Goal: Check status: Check status

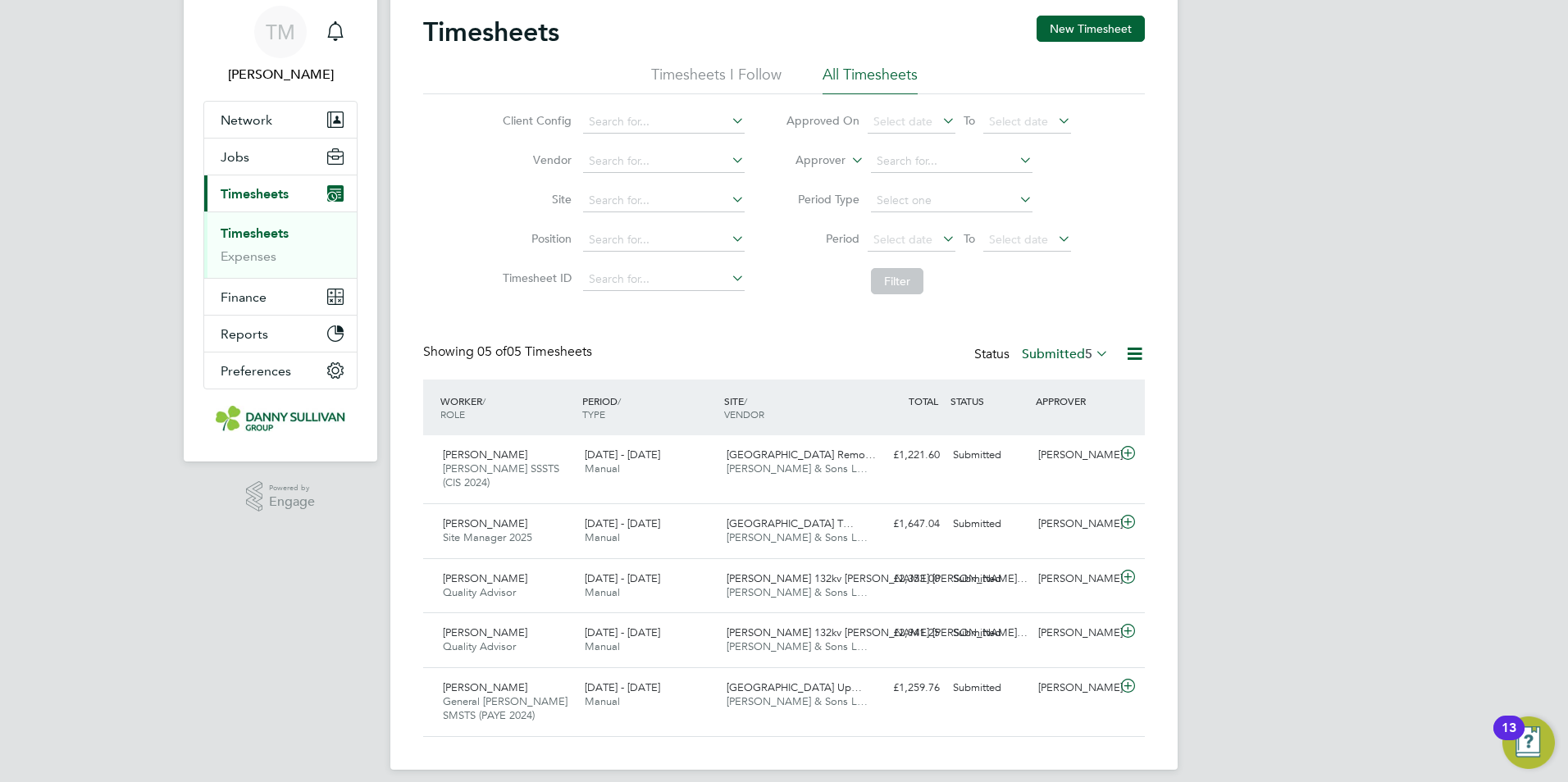
click at [1014, 354] on div "Status Submitted 5" at bounding box center [1043, 355] width 138 height 23
click at [1026, 353] on label "Submitted 5" at bounding box center [1064, 354] width 87 height 17
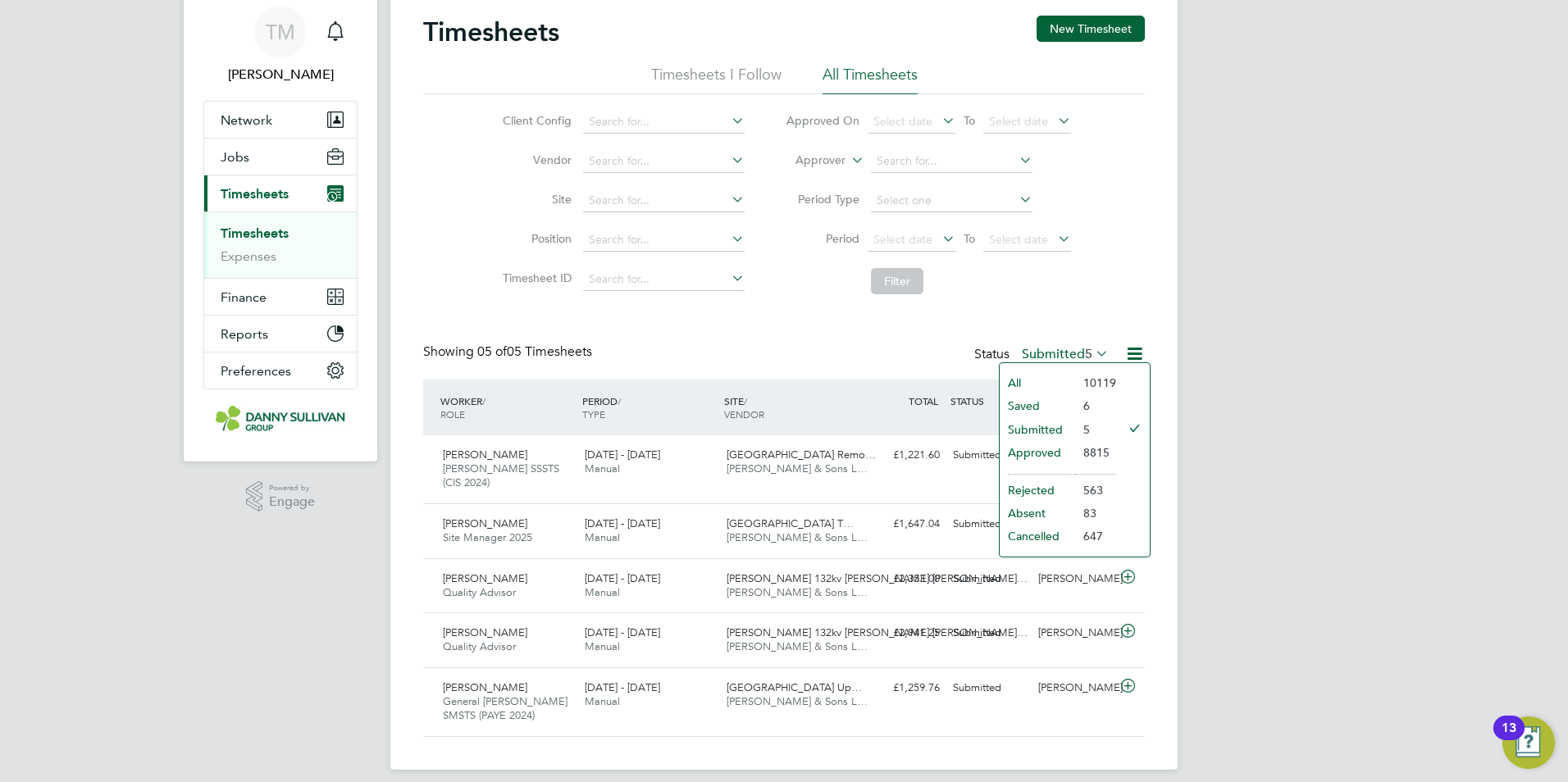
click at [1038, 425] on li "Submitted" at bounding box center [1037, 429] width 75 height 23
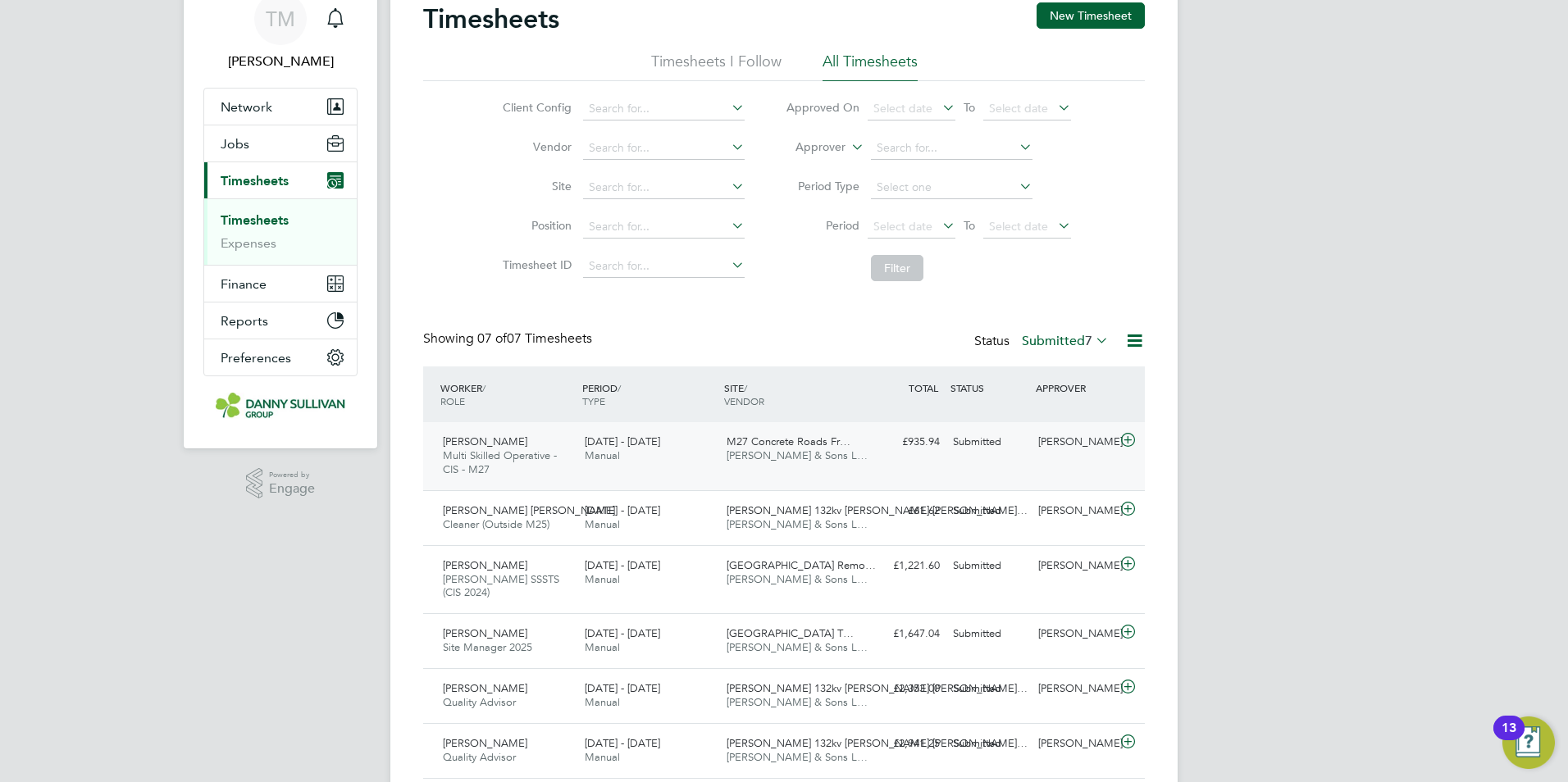
scroll to position [164, 0]
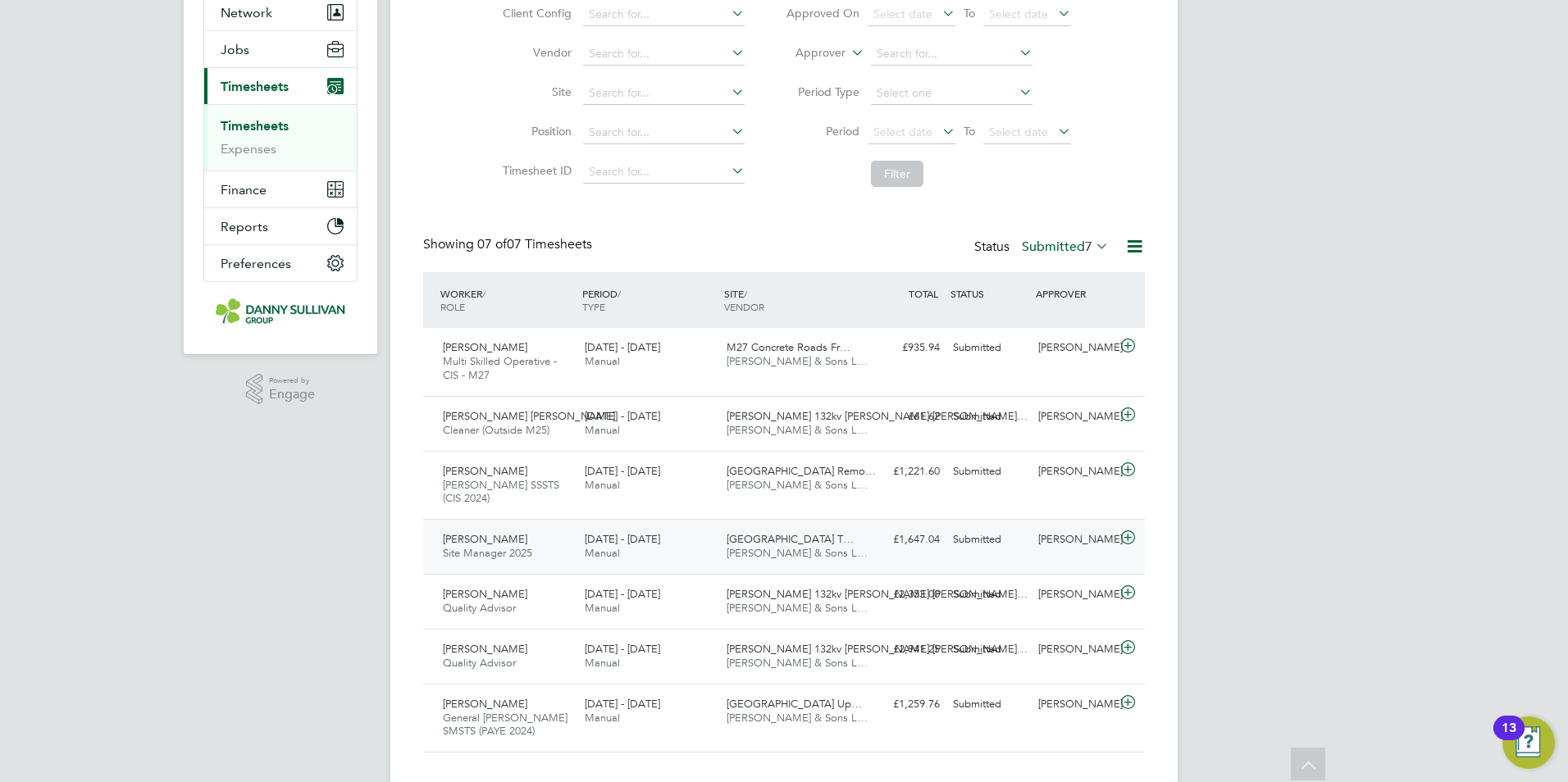
click at [871, 534] on div "£1,647.04 Submitted" at bounding box center [903, 540] width 86 height 27
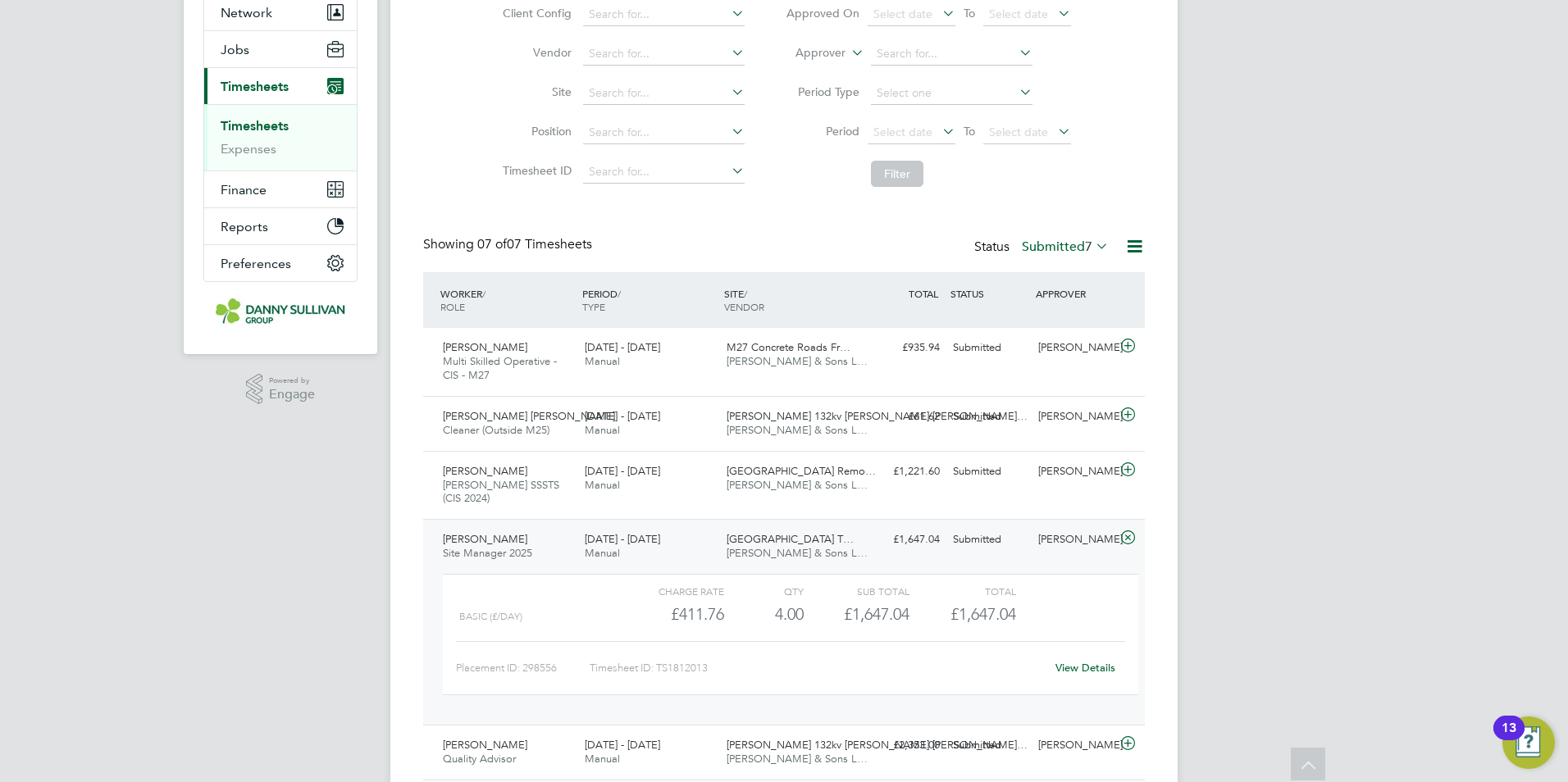
drag, startPoint x: 871, startPoint y: 534, endPoint x: 625, endPoint y: 322, distance: 324.7
drag, startPoint x: 625, startPoint y: 322, endPoint x: 341, endPoint y: 466, distance: 318.4
click at [341, 466] on div "TM Tai Marjadsingh Notifications Applications: Network Team Members Businesses …" at bounding box center [784, 399] width 1568 height 1127
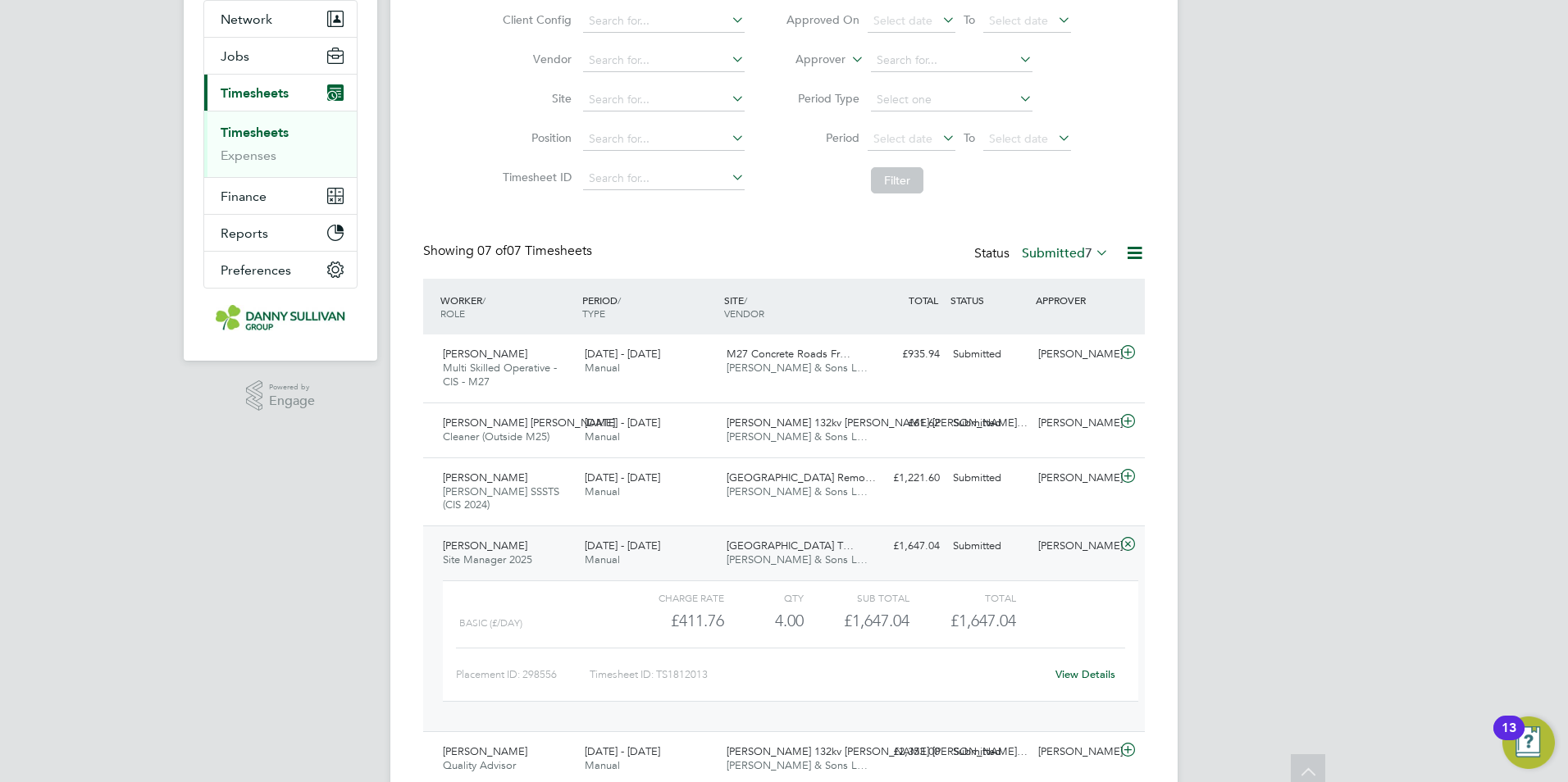
scroll to position [0, 0]
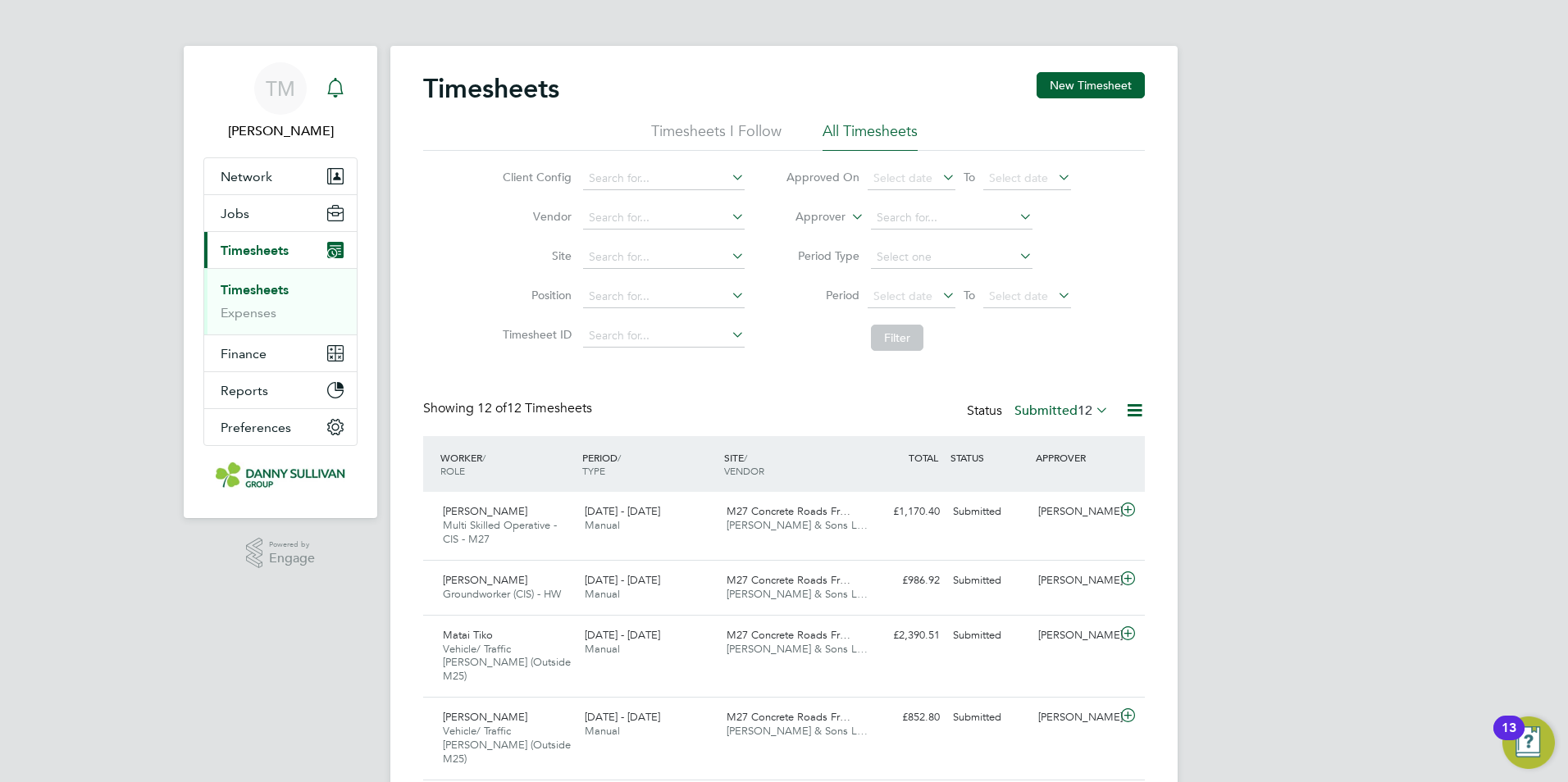
click at [333, 82] on icon "Main navigation" at bounding box center [335, 87] width 20 height 20
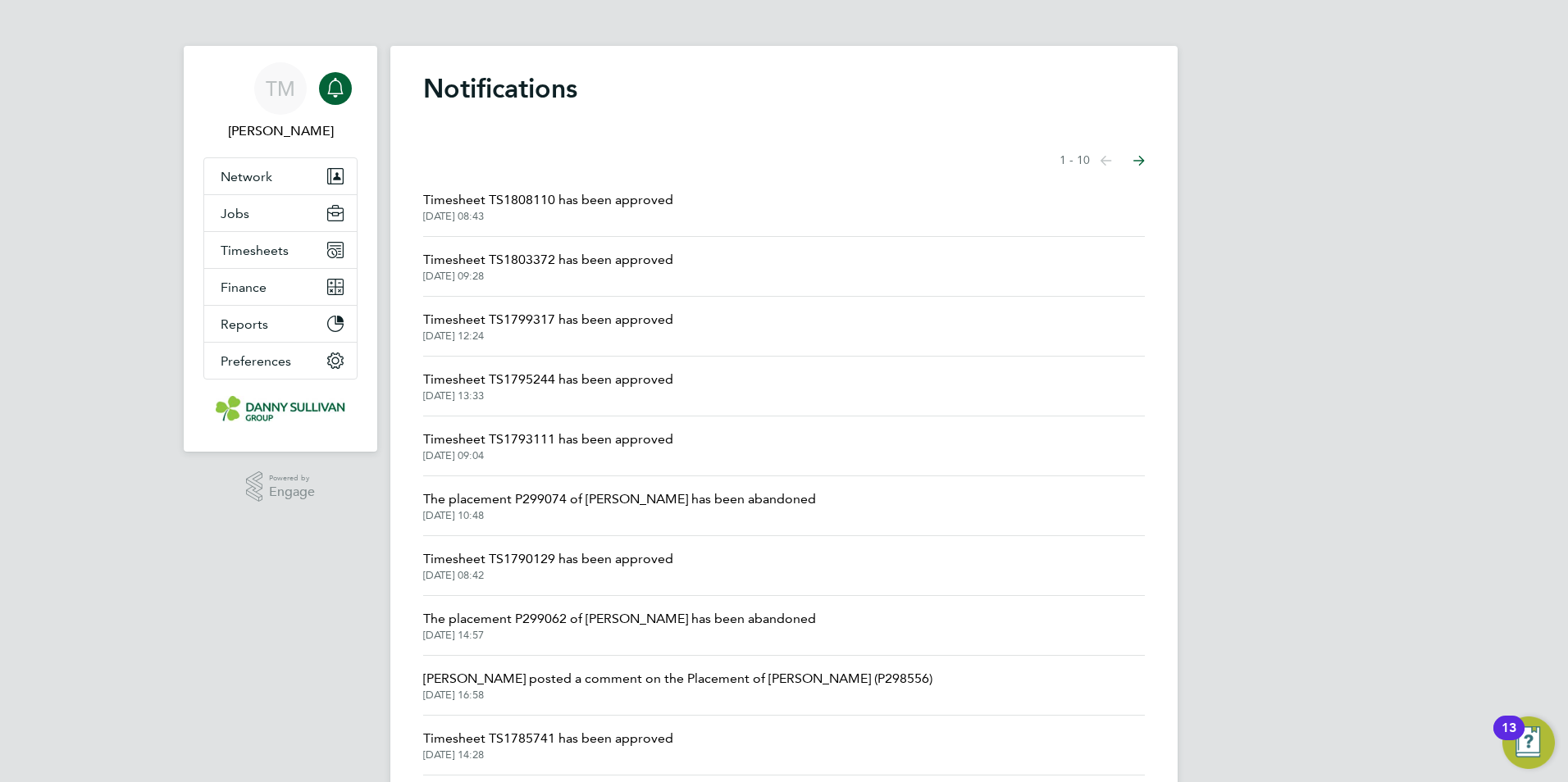
click at [492, 196] on span "Timesheet TS1808110 has been approved" at bounding box center [548, 200] width 250 height 20
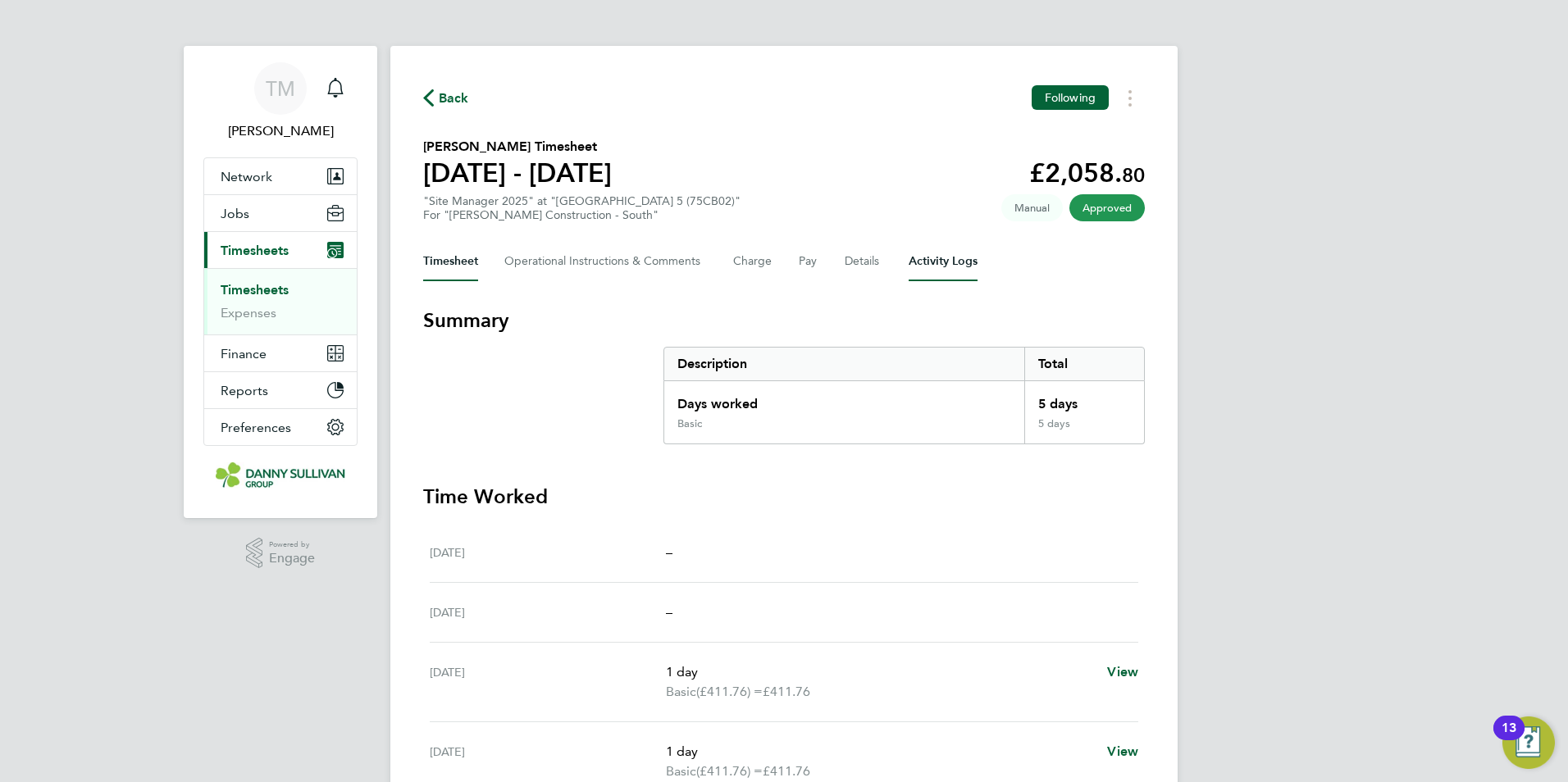
click at [959, 268] on Logs-tab "Activity Logs" at bounding box center [943, 262] width 69 height 39
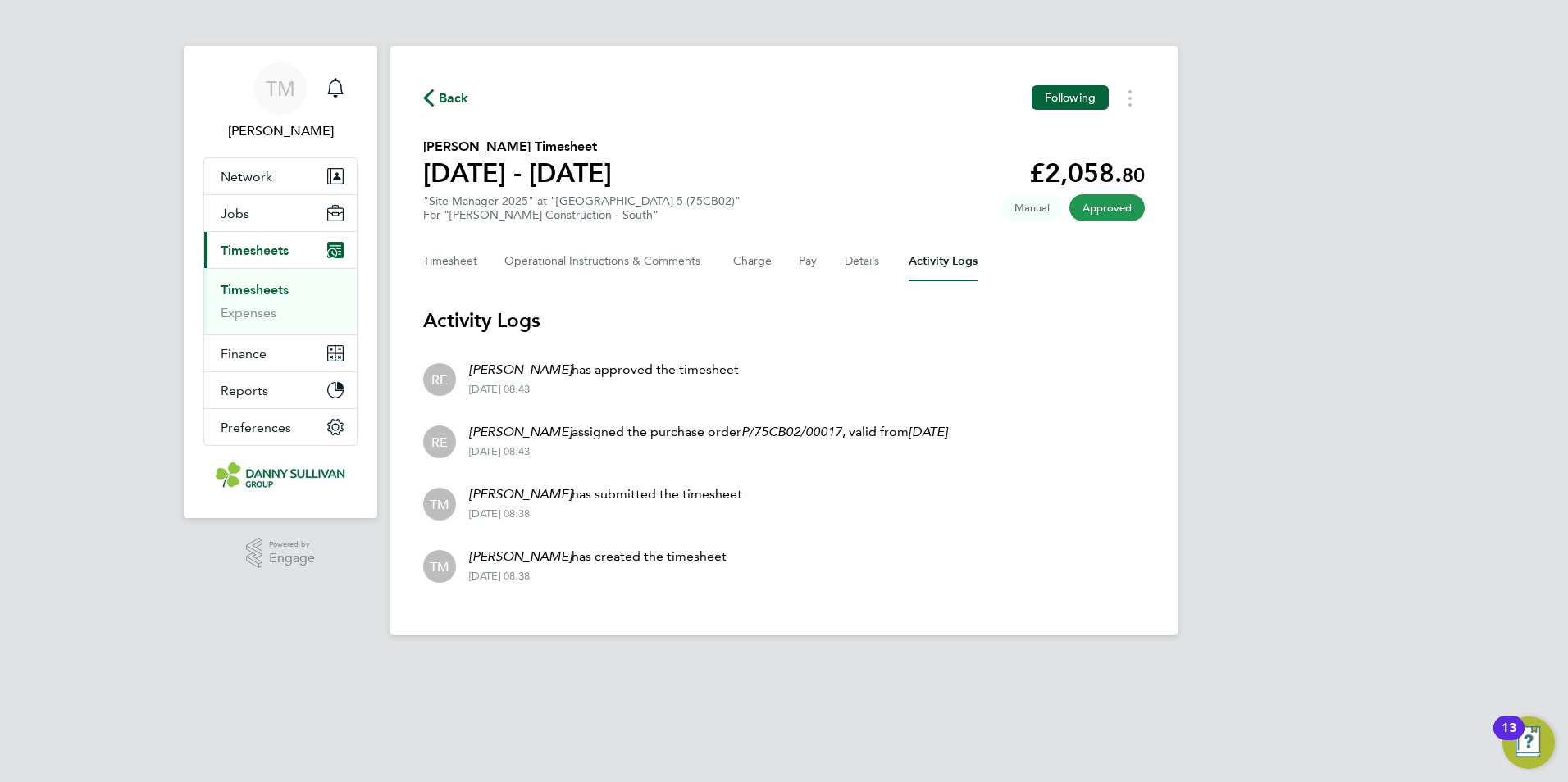
click at [448, 94] on span "Back" at bounding box center [454, 98] width 31 height 20
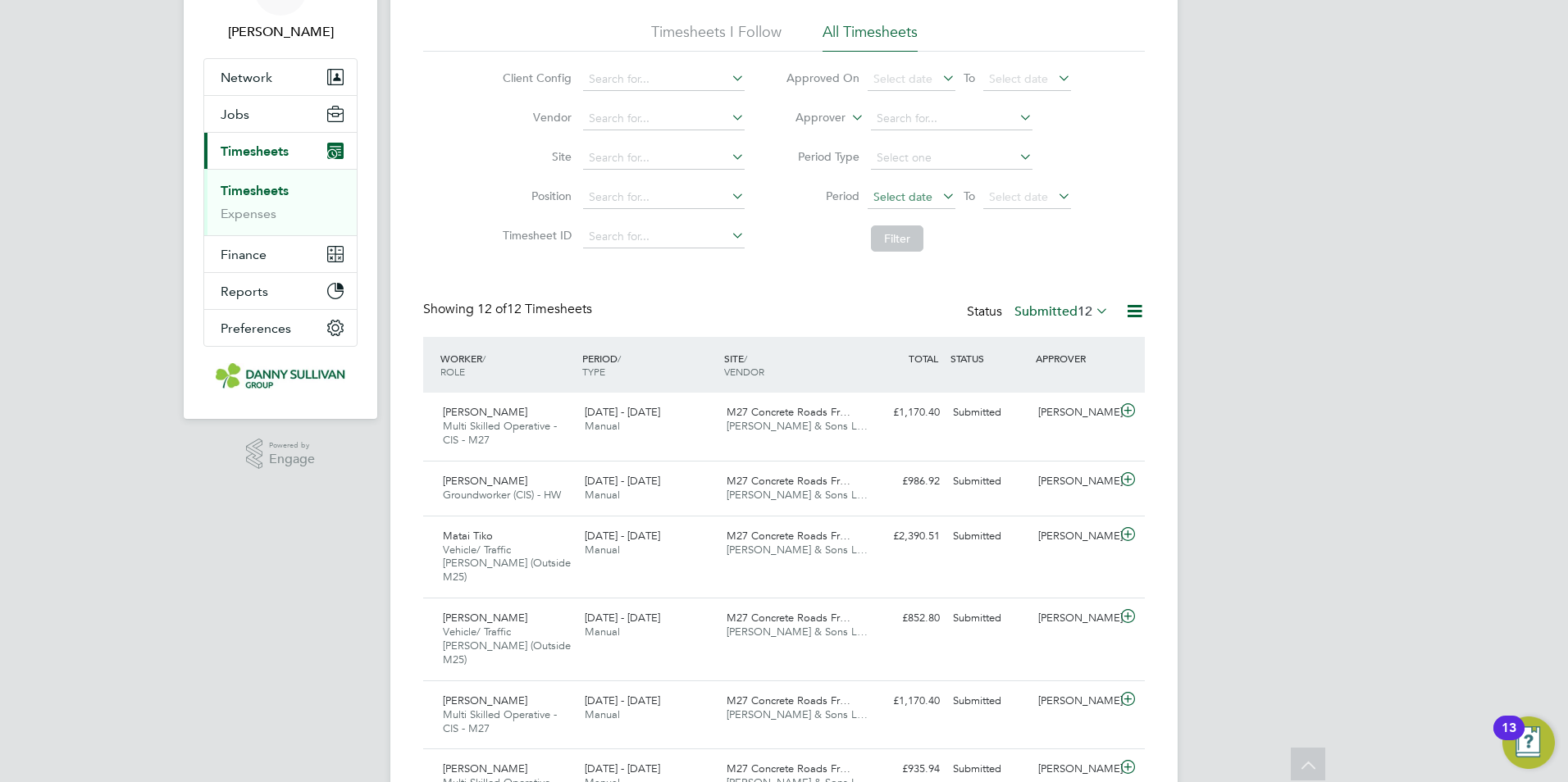
click at [924, 188] on span "Select date" at bounding box center [911, 198] width 87 height 22
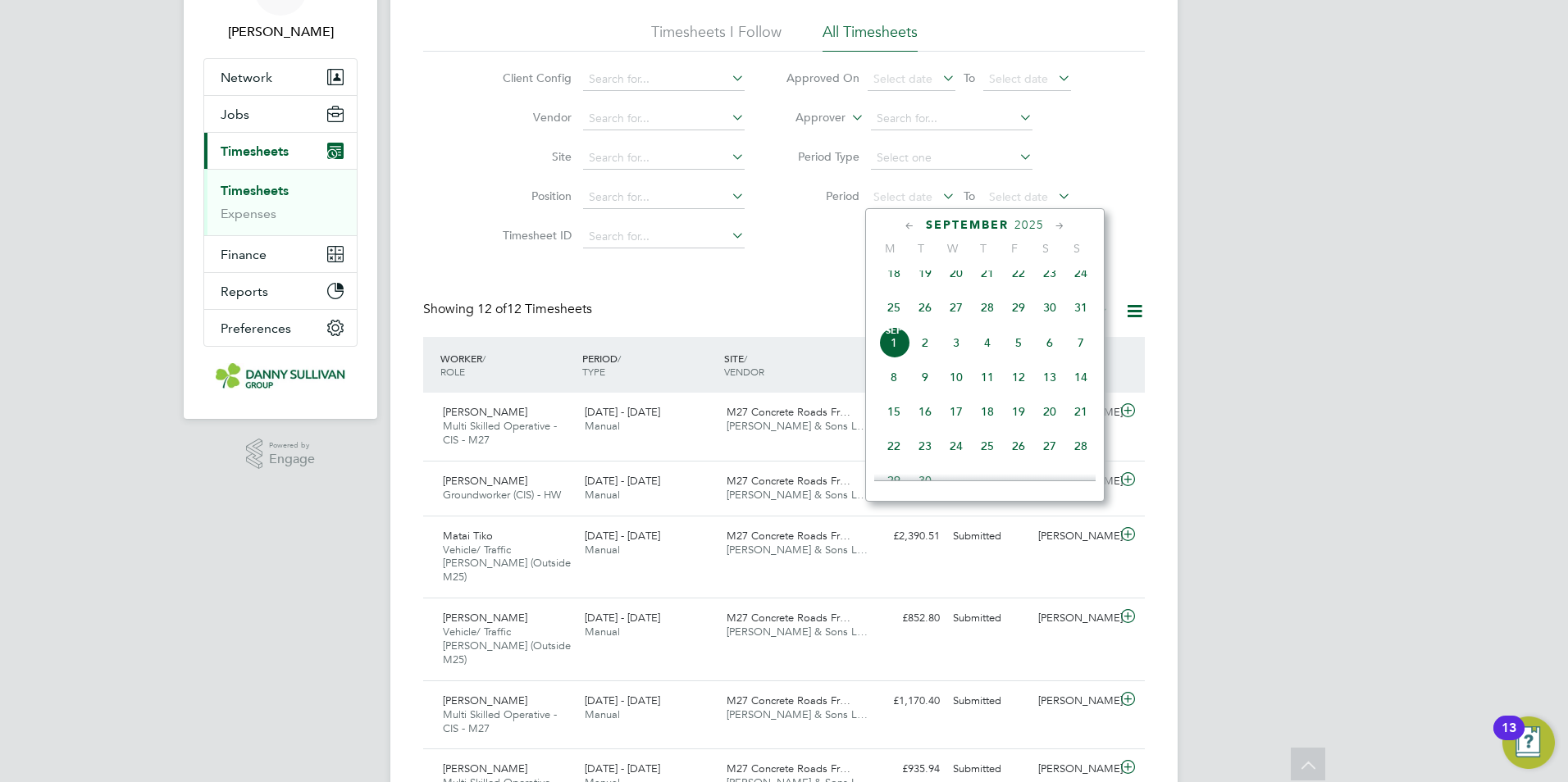
click at [904, 222] on icon at bounding box center [909, 226] width 16 height 18
click at [1046, 392] on span "23" at bounding box center [1049, 381] width 31 height 31
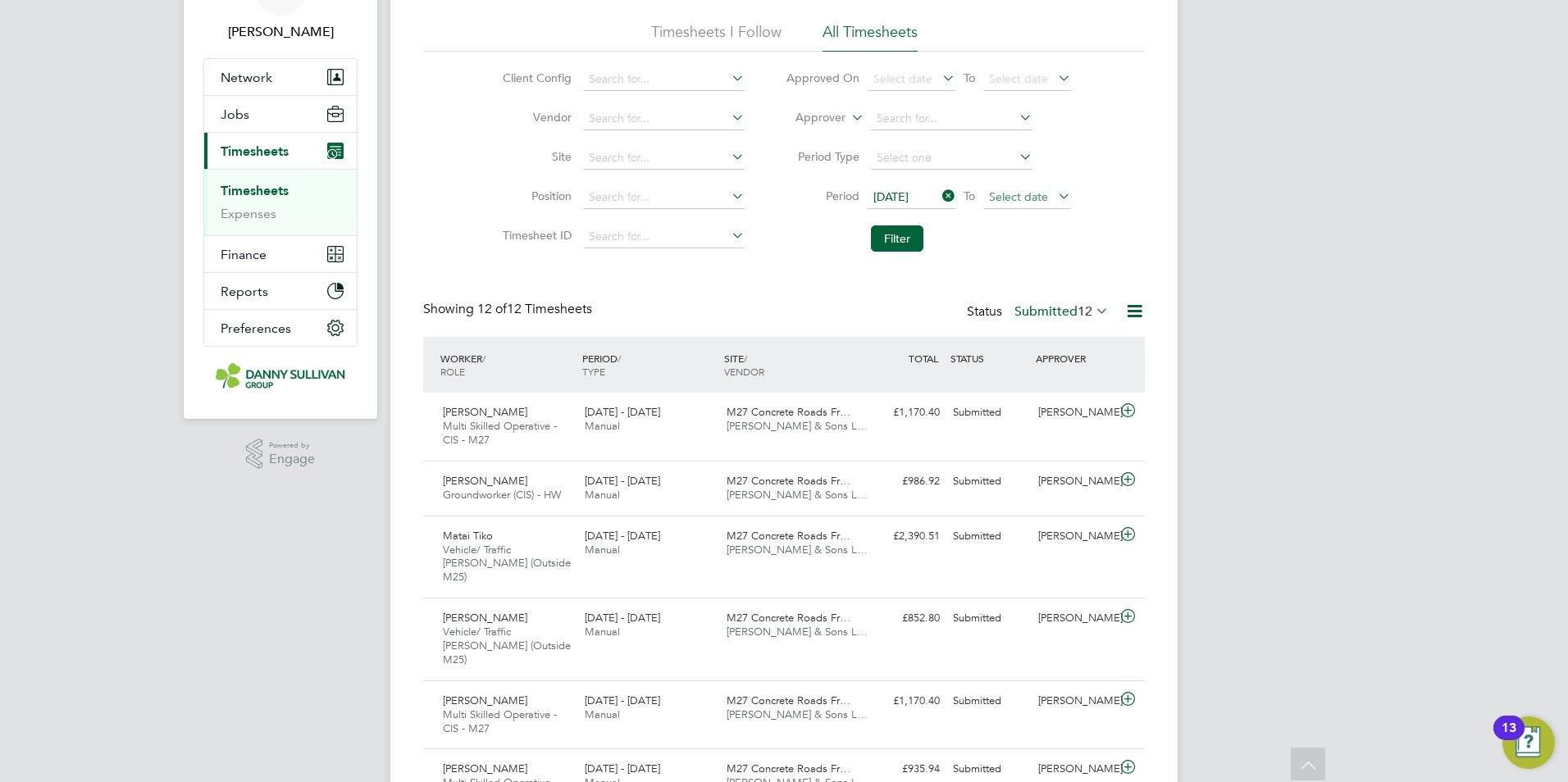
click at [1026, 210] on li "Period [DATE] To Select date" at bounding box center [928, 197] width 326 height 39
click at [1025, 206] on span "Select date" at bounding box center [1027, 198] width 87 height 22
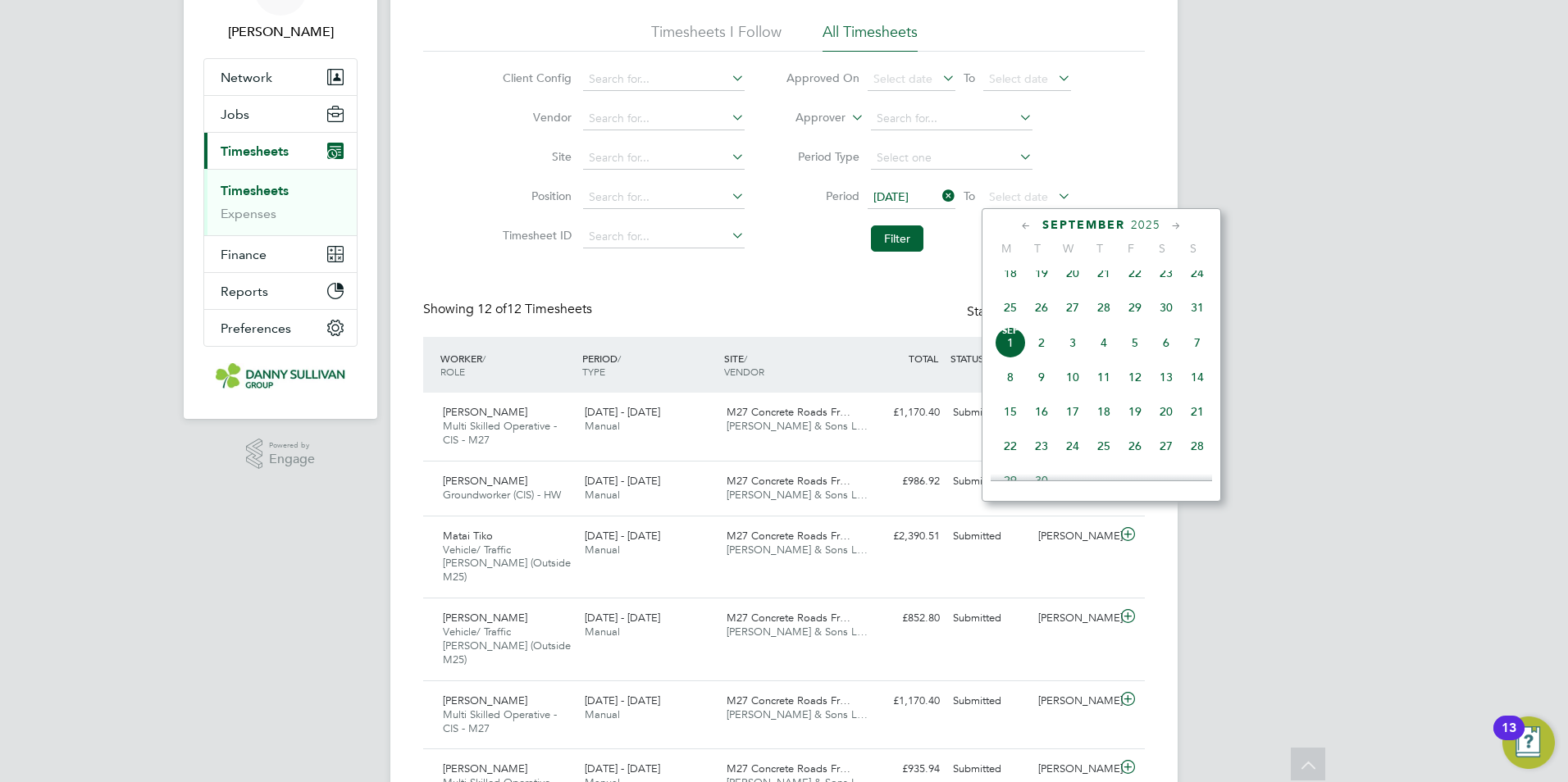
click at [1136, 318] on span "29" at bounding box center [1135, 308] width 31 height 31
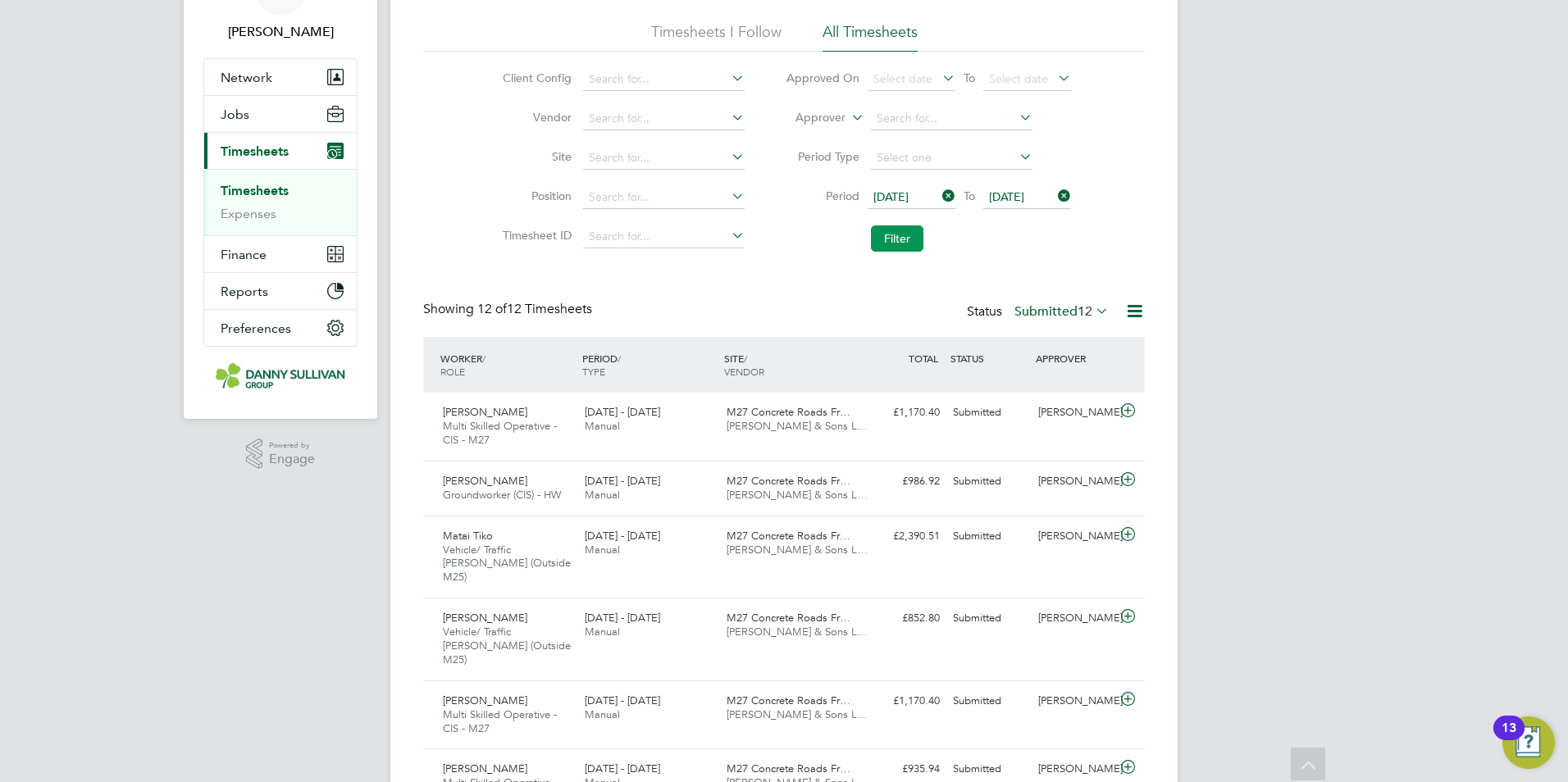
click at [899, 248] on button "Filter" at bounding box center [897, 239] width 52 height 26
